Goal: Task Accomplishment & Management: Use online tool/utility

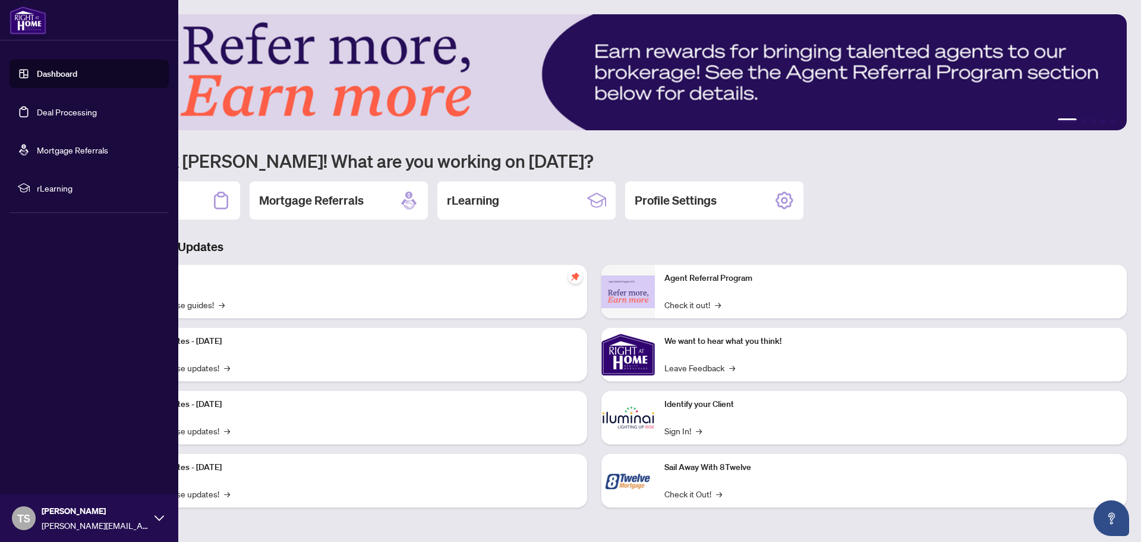
click at [37, 115] on link "Deal Processing" at bounding box center [67, 111] width 60 height 11
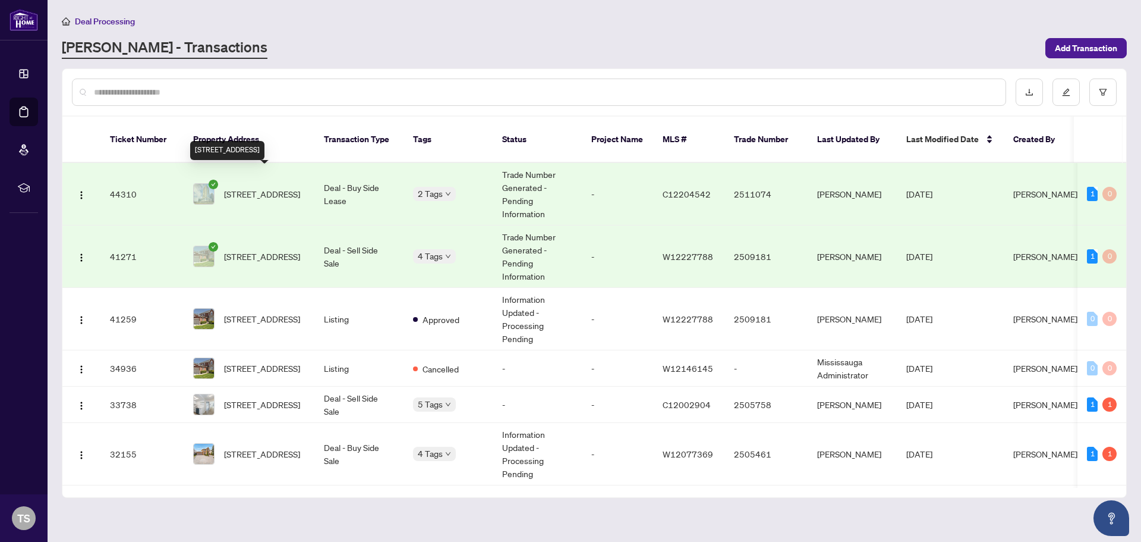
click at [265, 187] on span "[STREET_ADDRESS]" at bounding box center [262, 193] width 76 height 13
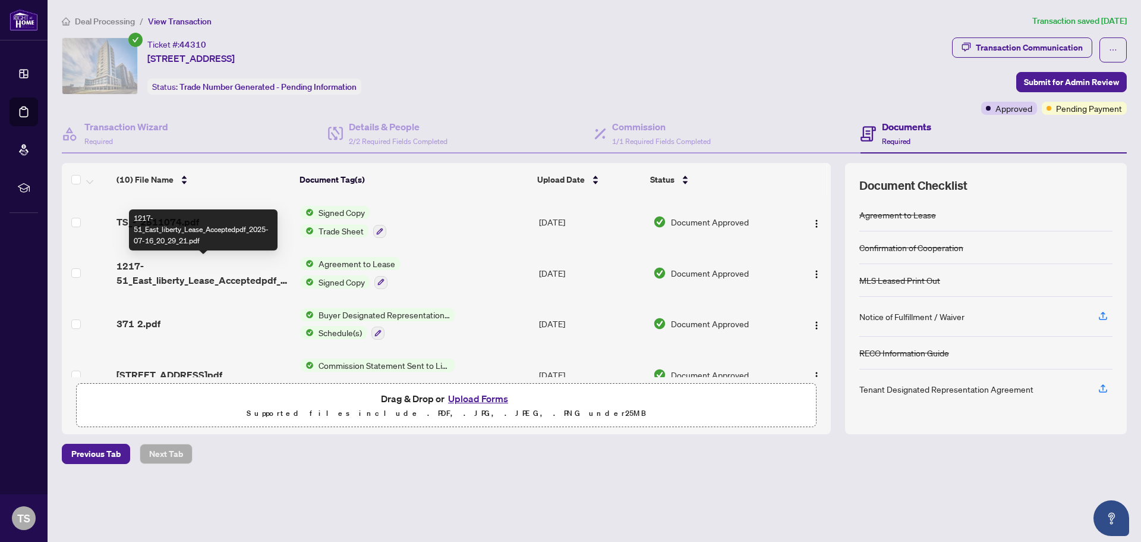
click at [174, 284] on span "1217-51_East_liberty_Lease_Acceptedpdf_2025-07-16_20_29_21.pdf" at bounding box center [204, 273] width 175 height 29
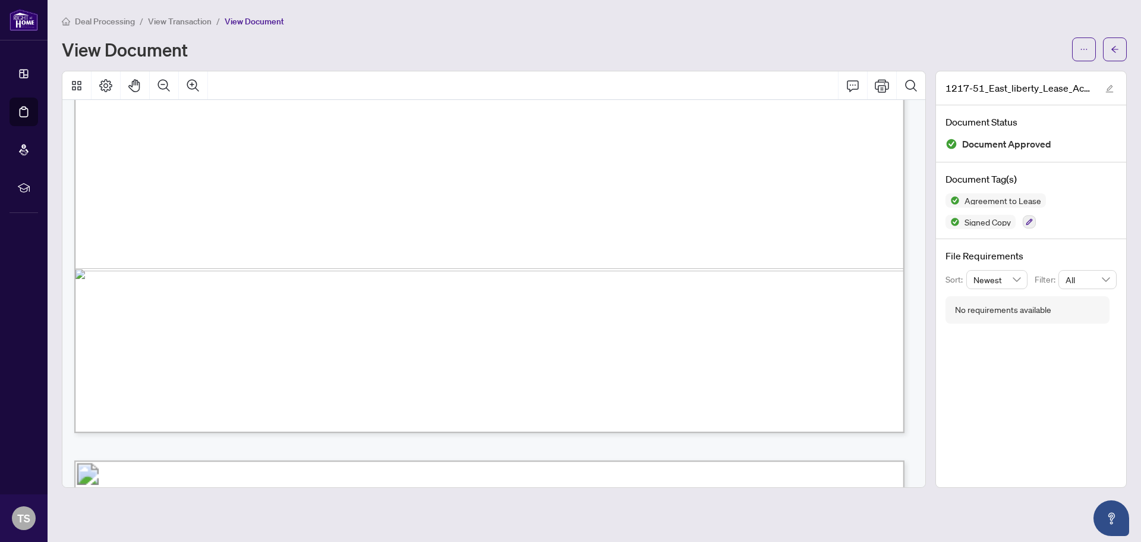
scroll to position [2973, 0]
